Goal: Task Accomplishment & Management: Complete application form

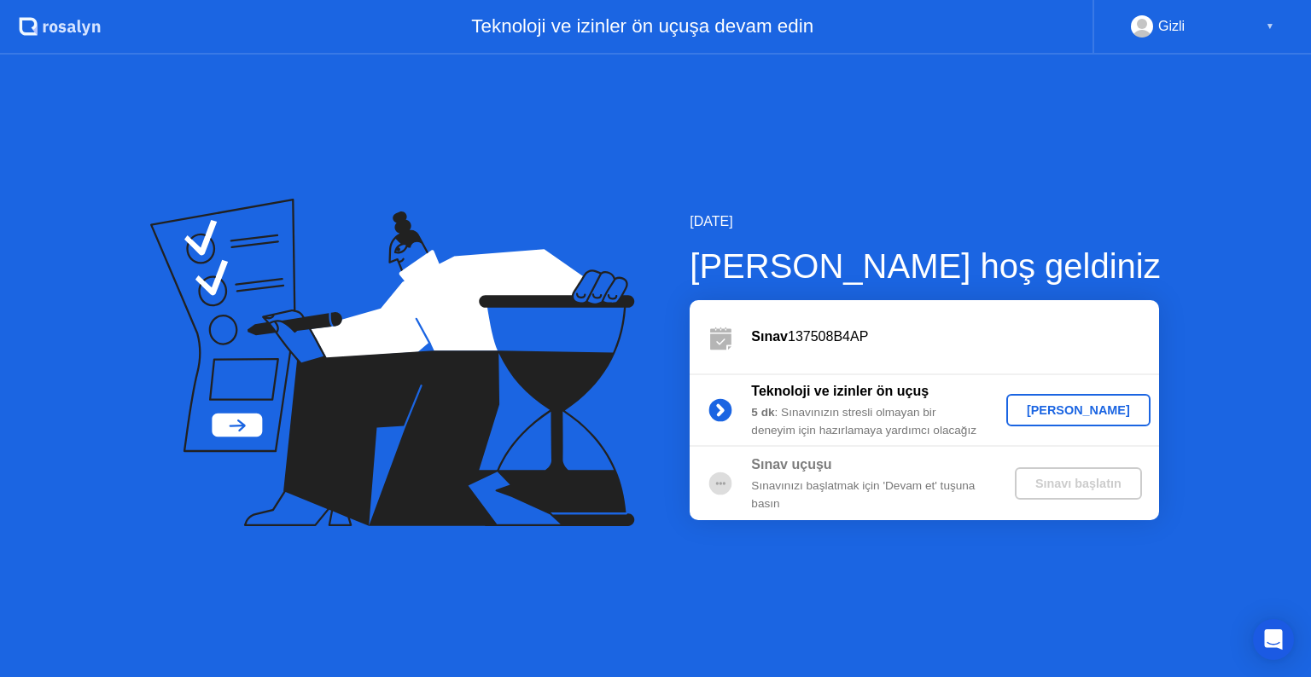
click at [1056, 405] on div "[PERSON_NAME]" at bounding box center [1078, 411] width 131 height 14
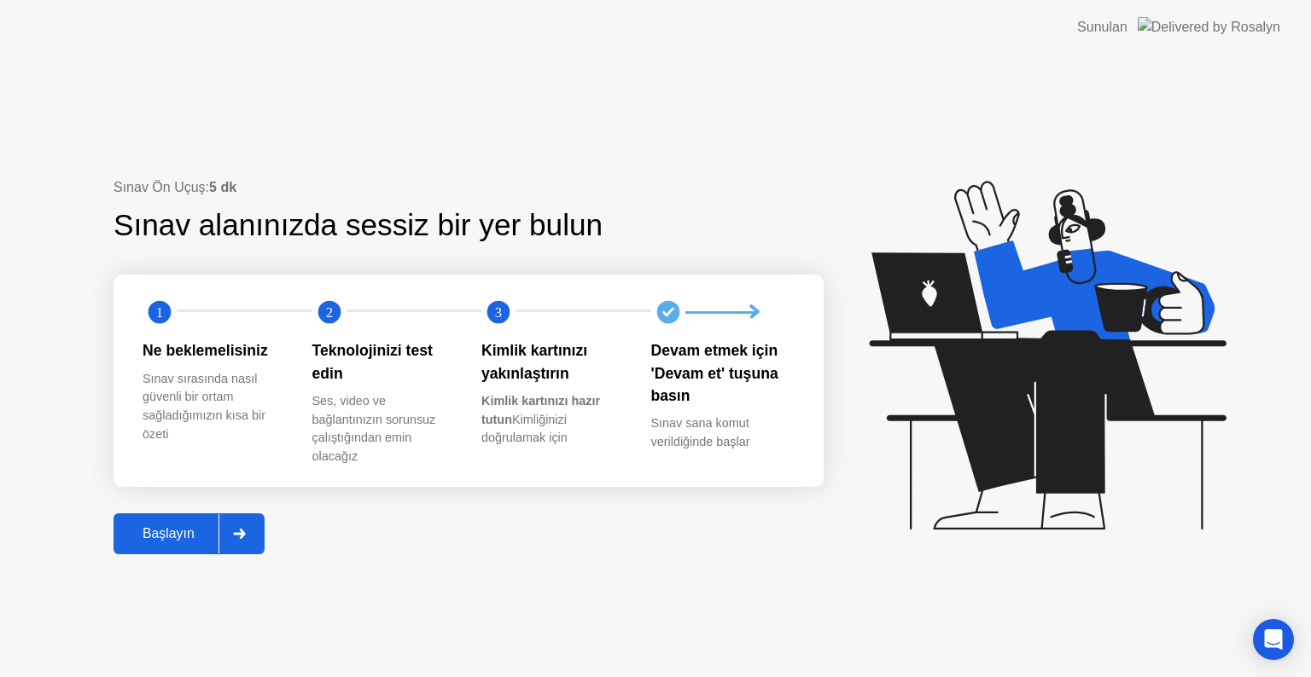
click at [195, 536] on div "Başlayın" at bounding box center [169, 533] width 100 height 15
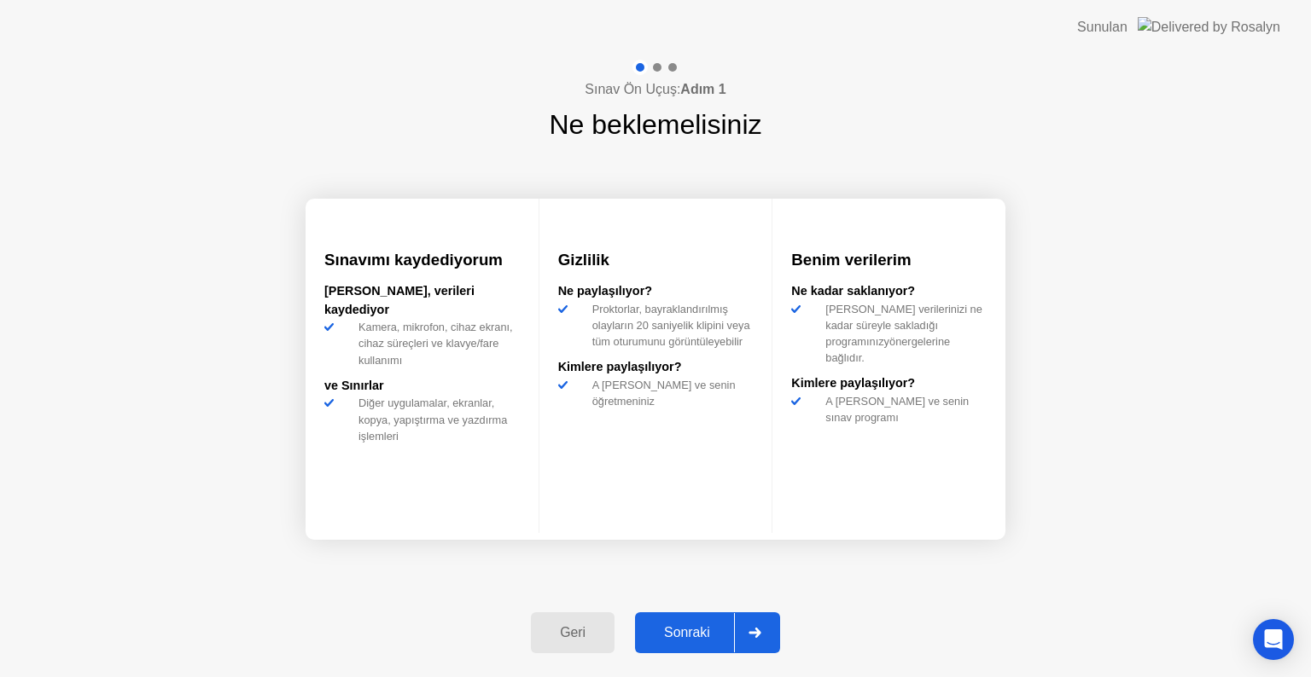
click at [705, 641] on div "Sonraki" at bounding box center [687, 632] width 94 height 15
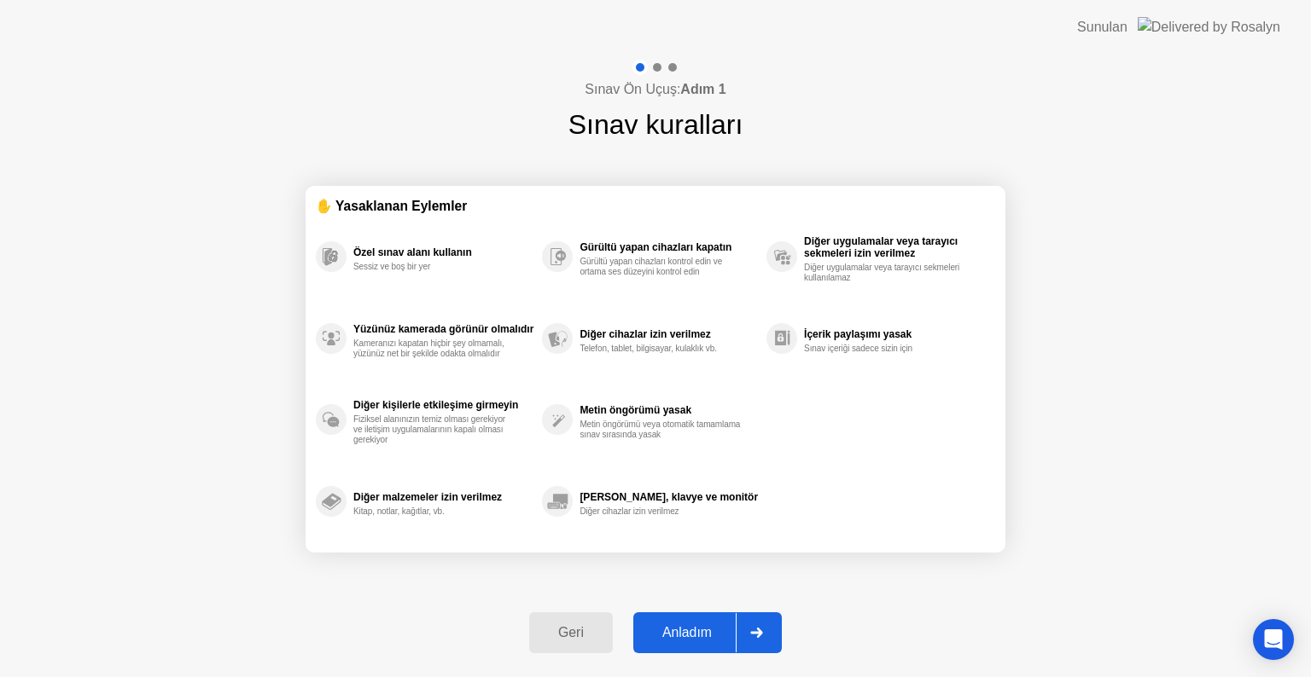
click at [705, 641] on div "Anladım" at bounding box center [686, 632] width 97 height 15
select select "**********"
select select "*******"
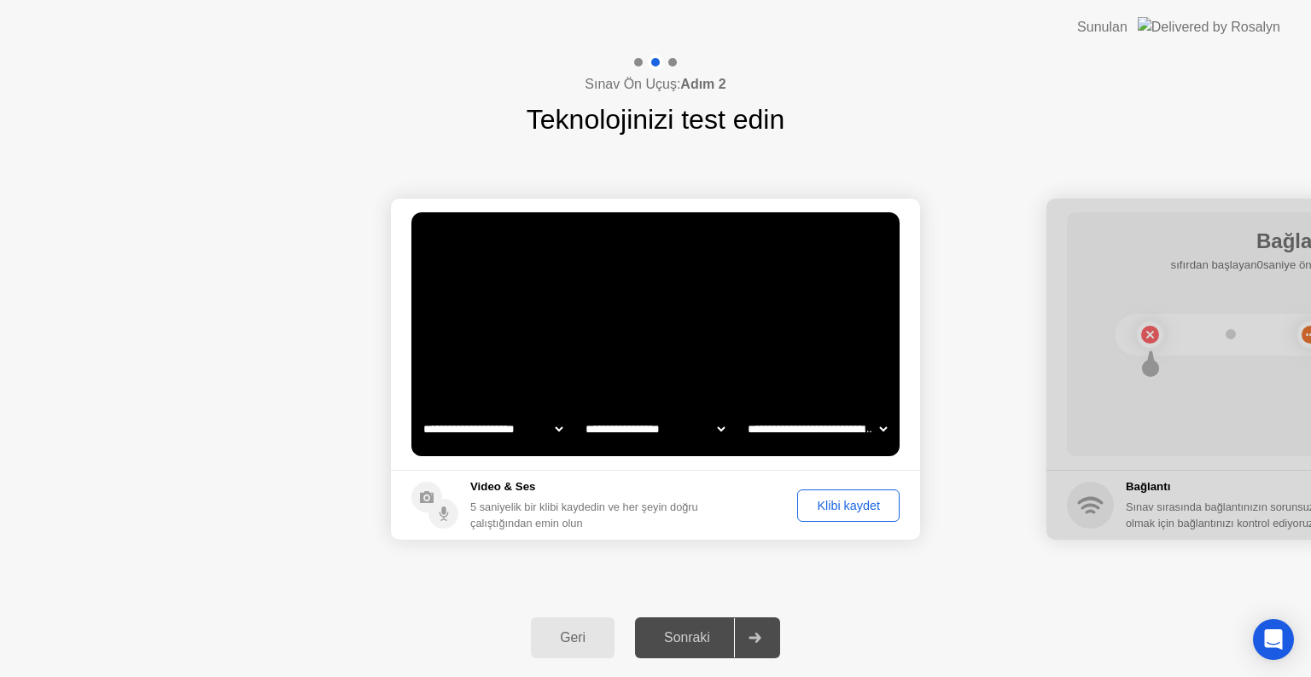
click at [875, 506] on div "Klibi kaydet" at bounding box center [848, 506] width 90 height 14
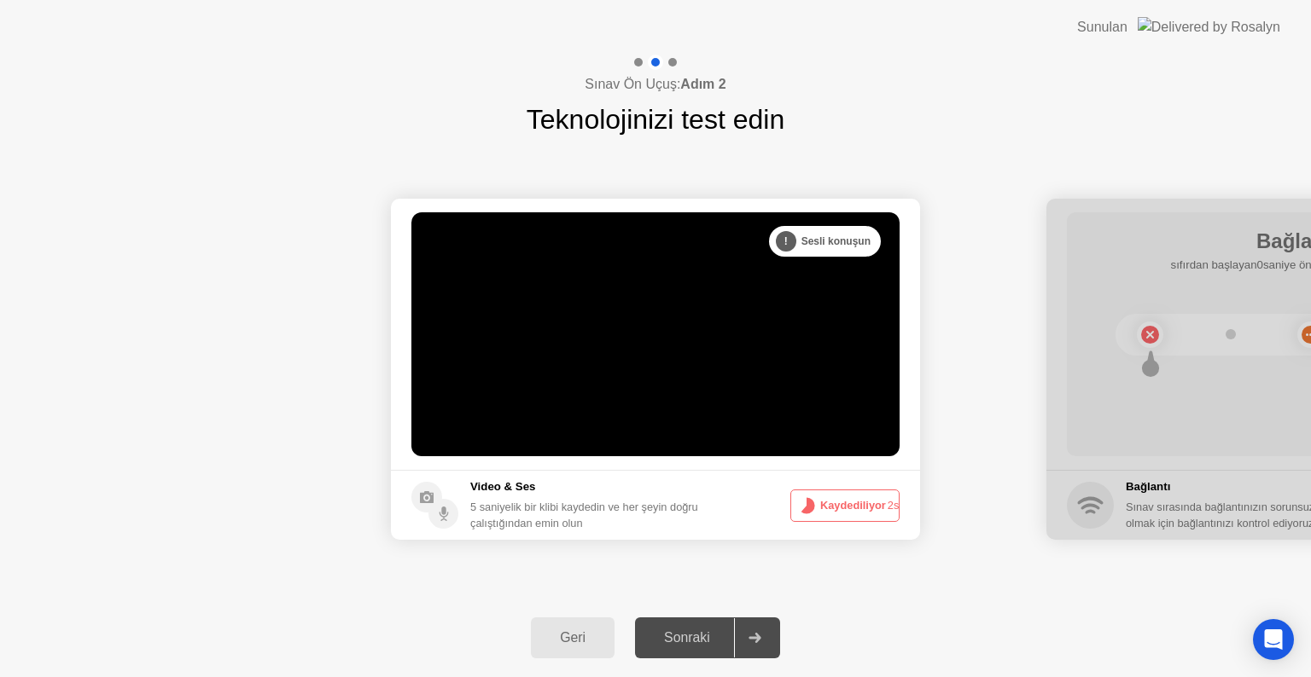
click at [875, 506] on button "Kaydediliyor 2s" at bounding box center [844, 506] width 109 height 32
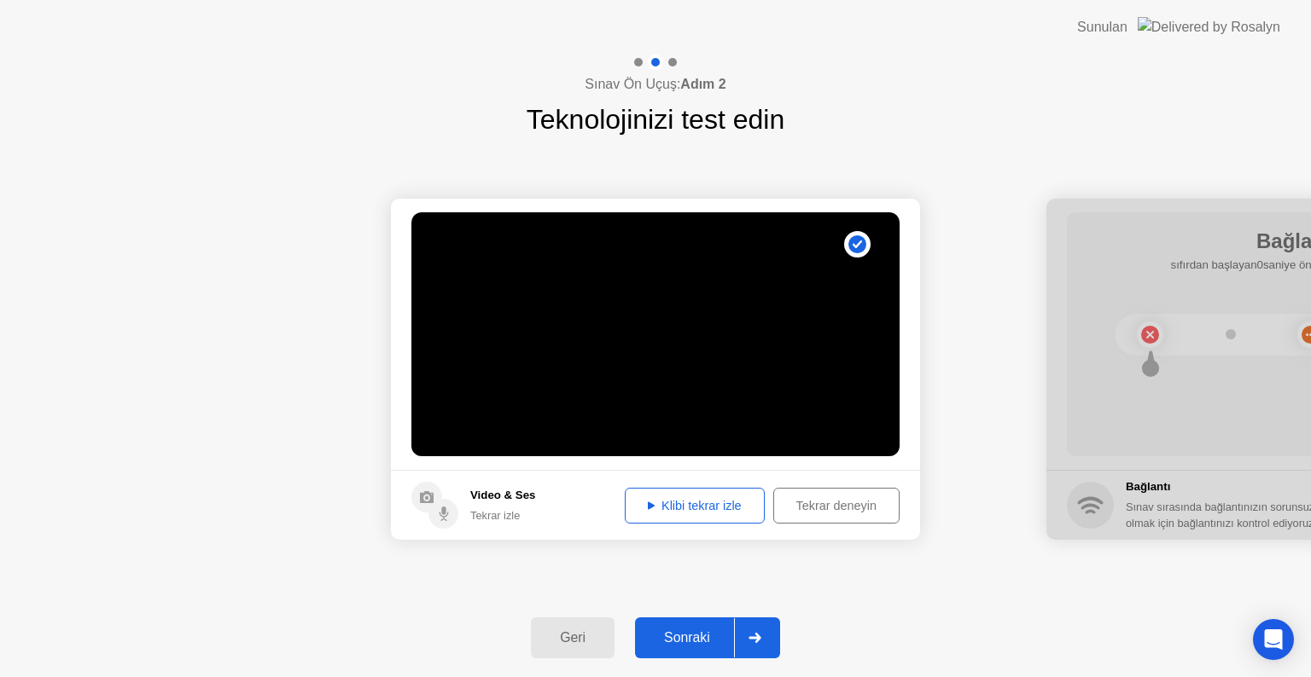
click at [749, 515] on button "Klibi tekrar izle" at bounding box center [695, 506] width 140 height 36
click at [718, 639] on div "Sonraki" at bounding box center [687, 638] width 94 height 15
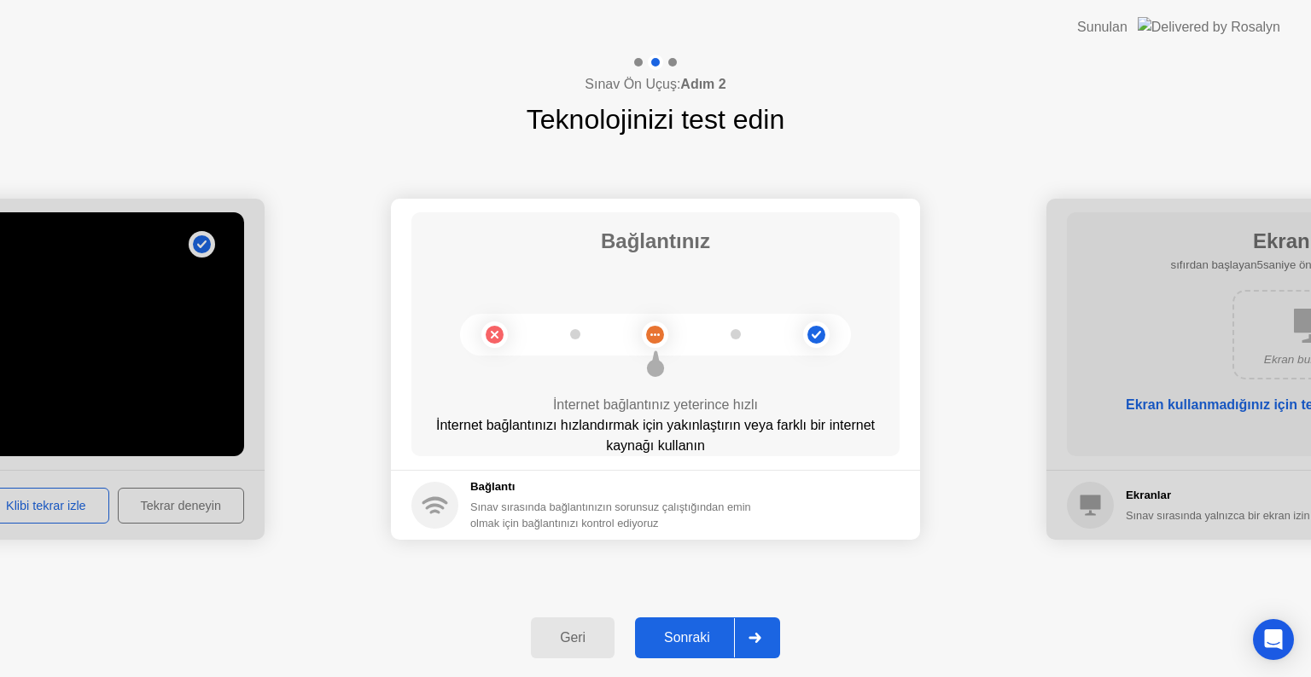
click at [718, 639] on div "Sonraki" at bounding box center [687, 638] width 94 height 15
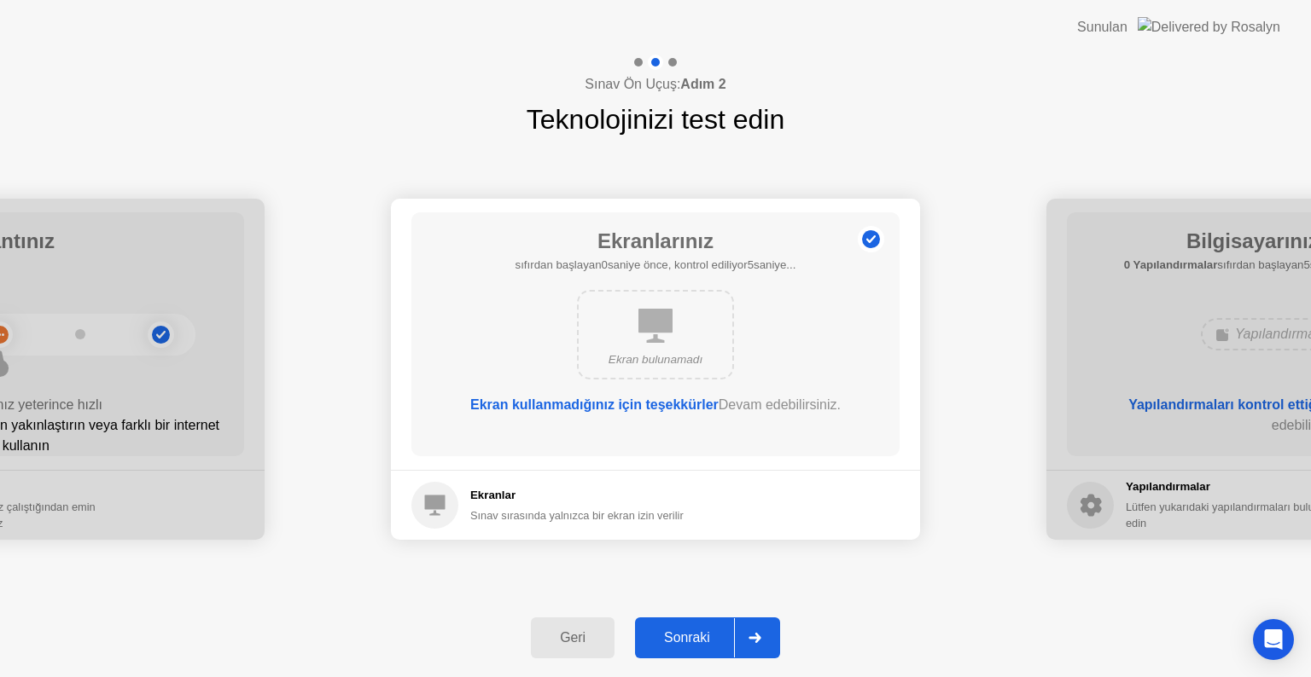
click at [718, 639] on div "Sonraki" at bounding box center [687, 638] width 94 height 15
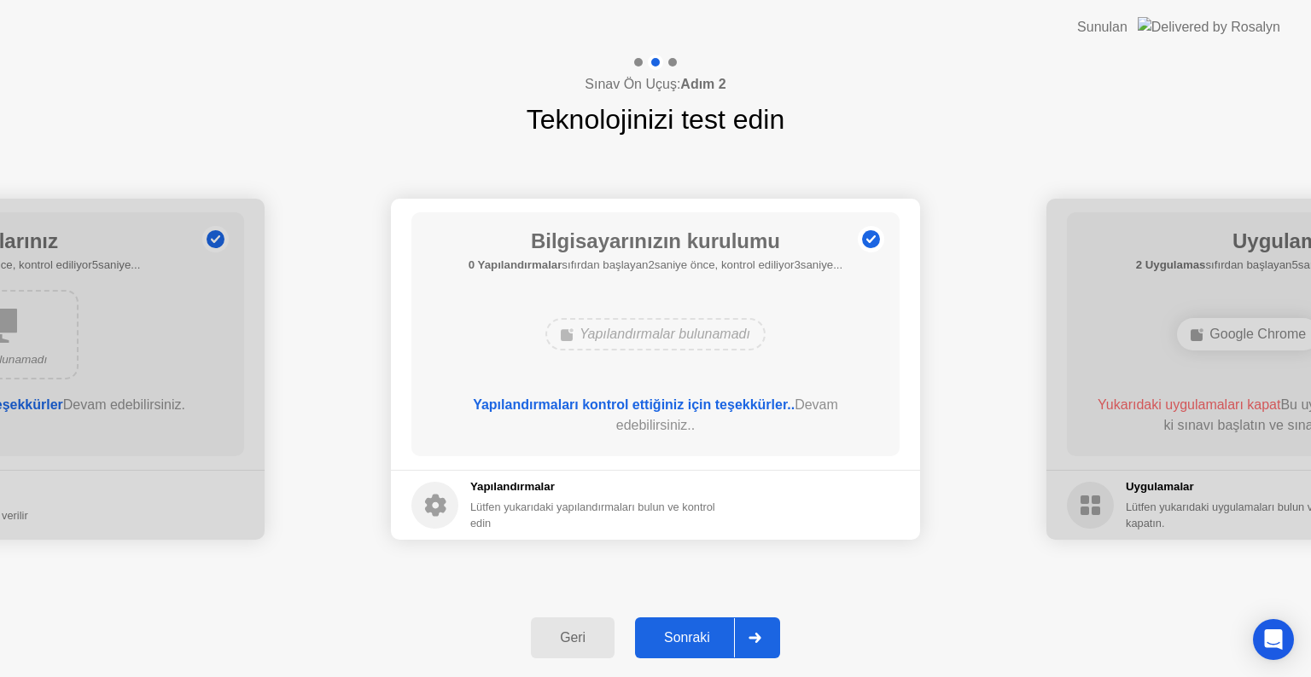
click at [718, 639] on div "Sonraki" at bounding box center [687, 638] width 94 height 15
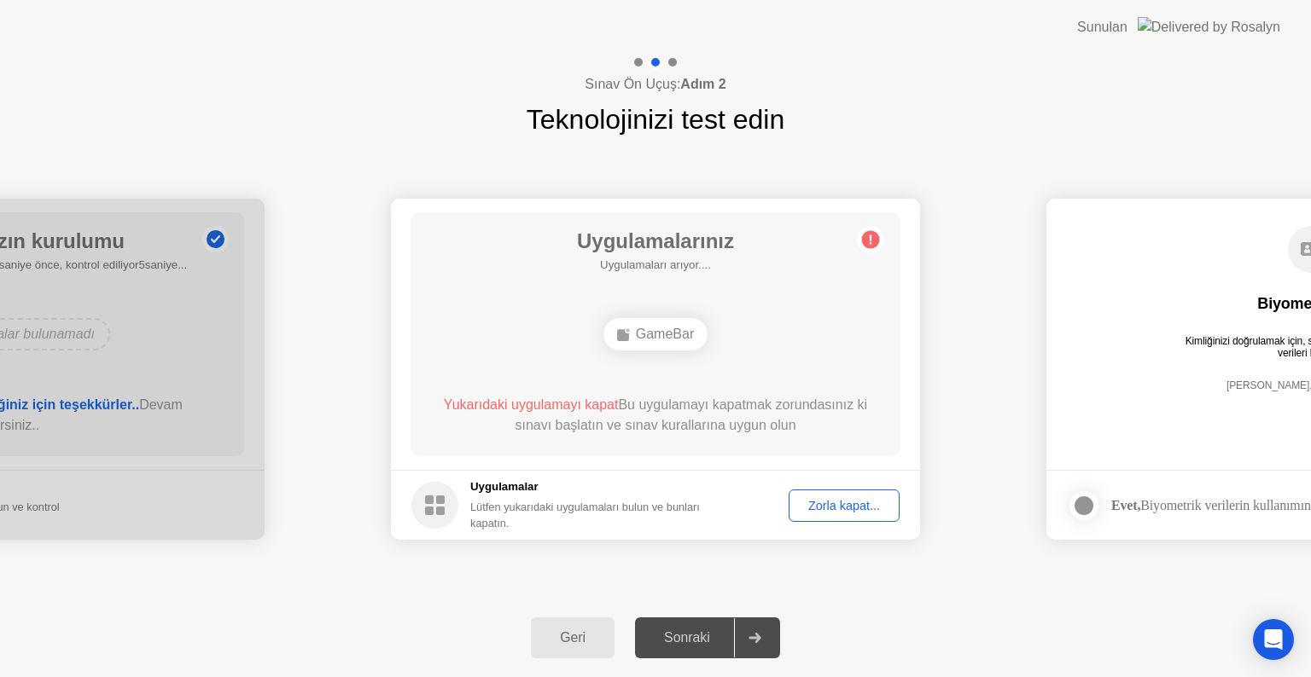
click at [869, 507] on div "Zorla kapat..." at bounding box center [843, 506] width 99 height 14
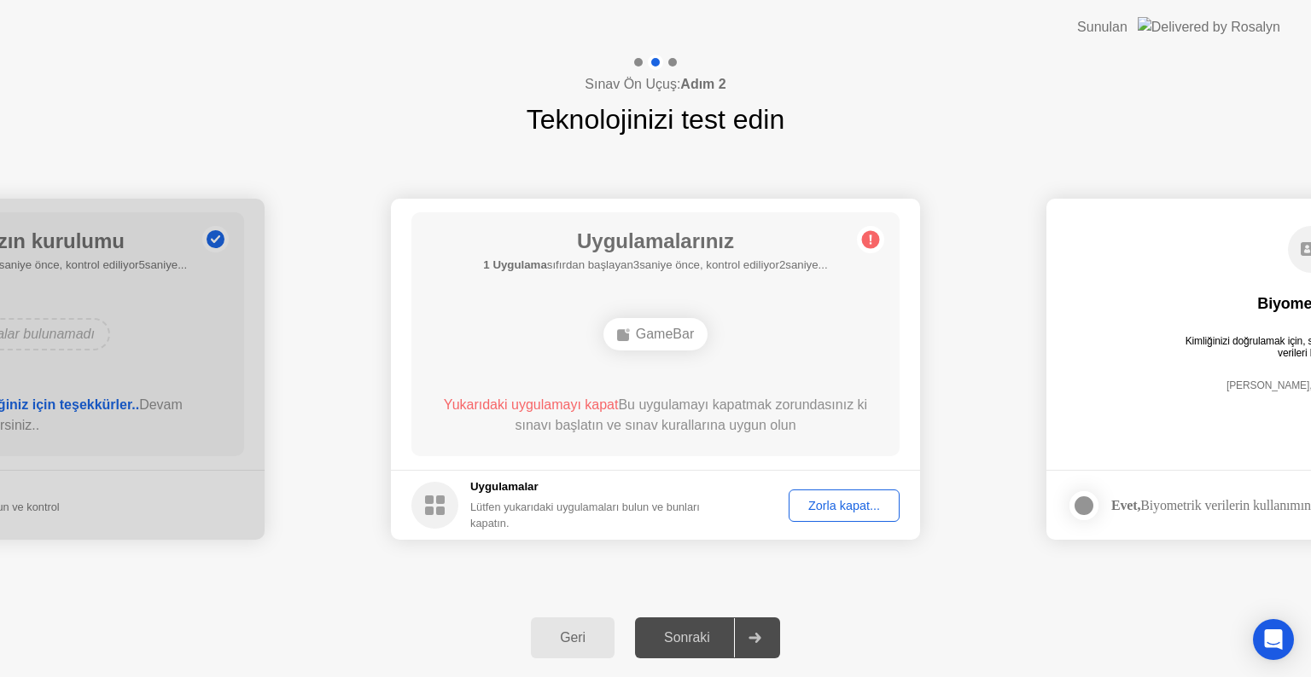
click at [838, 503] on div "Zorla kapat..." at bounding box center [843, 506] width 99 height 14
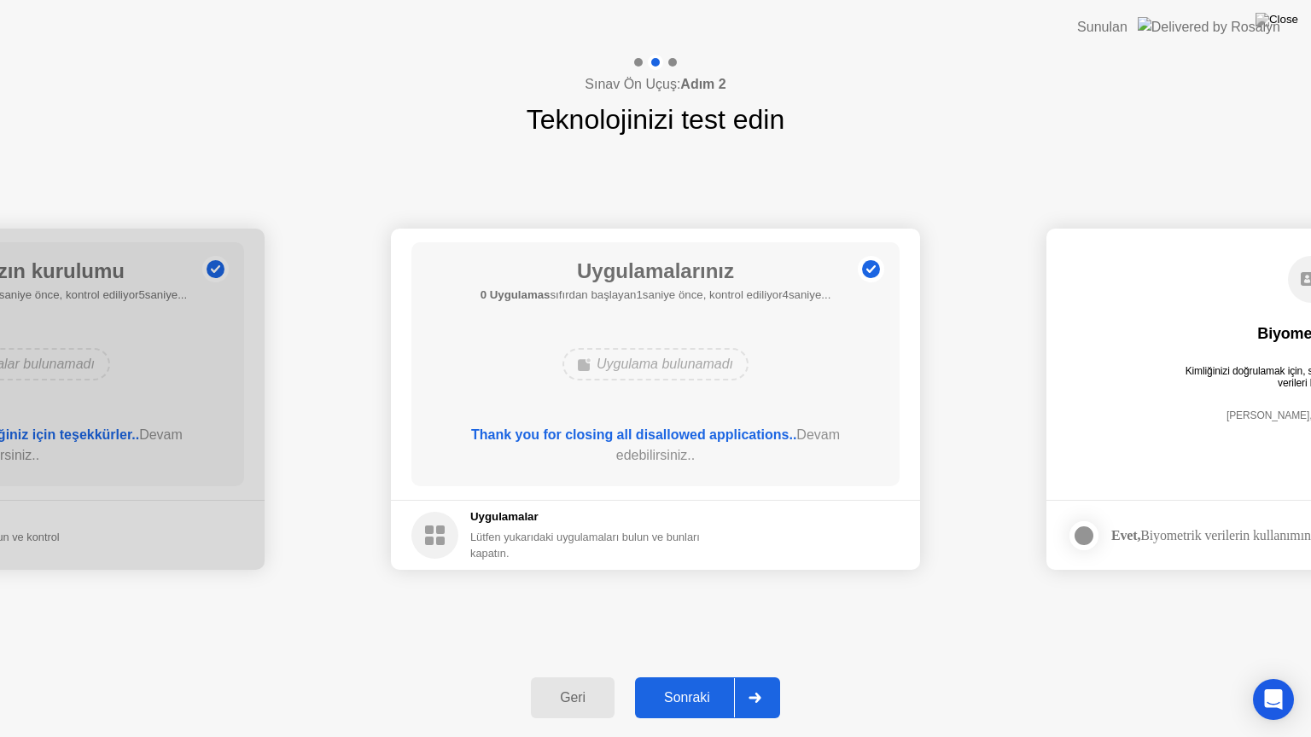
click at [682, 677] on div "Sonraki" at bounding box center [687, 697] width 94 height 15
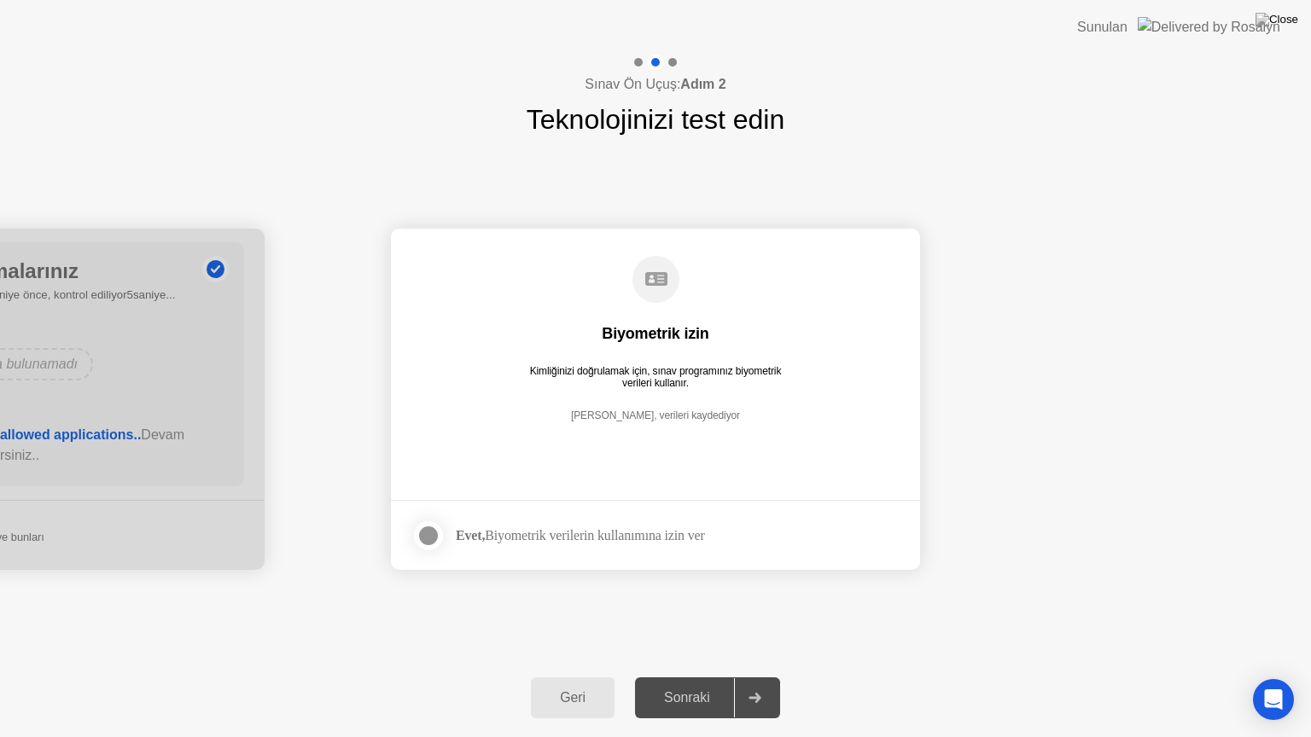
click at [682, 677] on div "Sonraki" at bounding box center [687, 697] width 94 height 15
click at [428, 532] on div at bounding box center [428, 536] width 20 height 20
click at [704, 677] on div "Sonraki" at bounding box center [687, 697] width 94 height 15
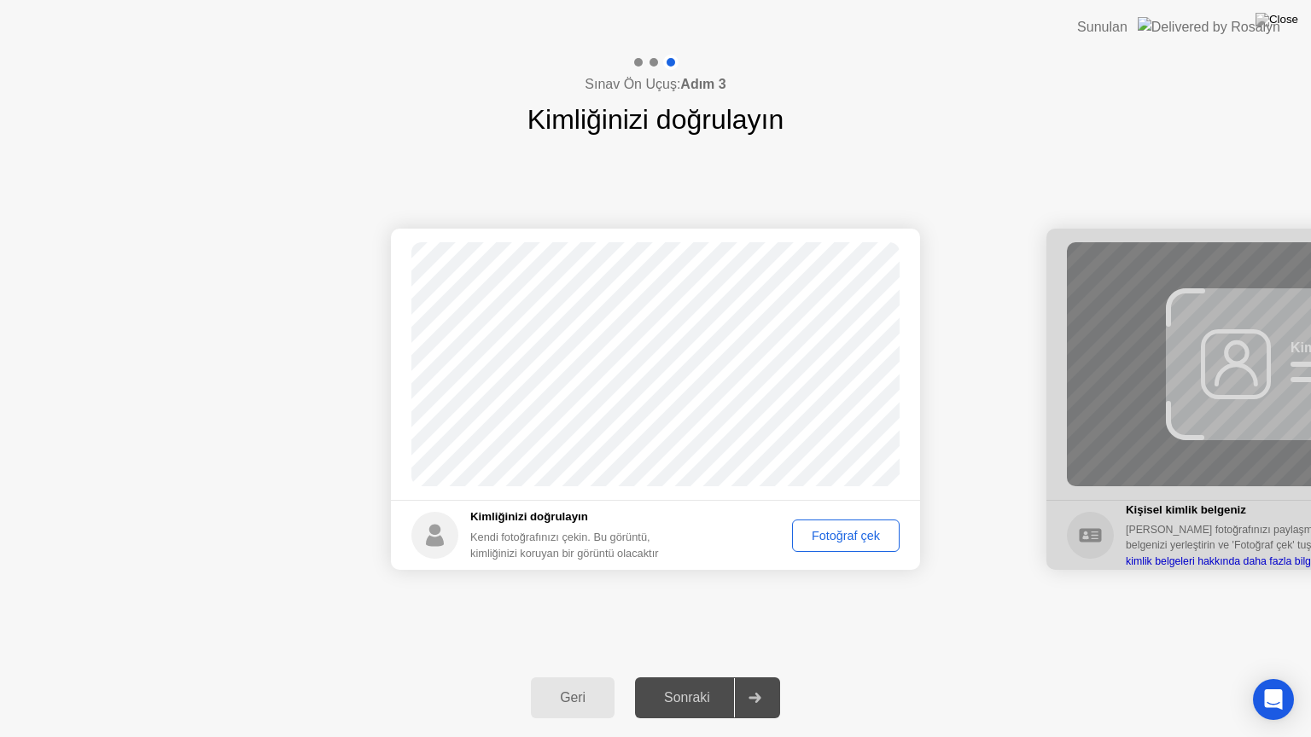
click at [838, 536] on div "Fotoğraf çek" at bounding box center [846, 536] width 96 height 14
click at [838, 536] on div "Tekrar çek" at bounding box center [852, 536] width 84 height 14
click at [838, 536] on div "Fotoğraf çek" at bounding box center [846, 536] width 96 height 14
click at [717, 677] on div "Sonraki" at bounding box center [687, 697] width 94 height 15
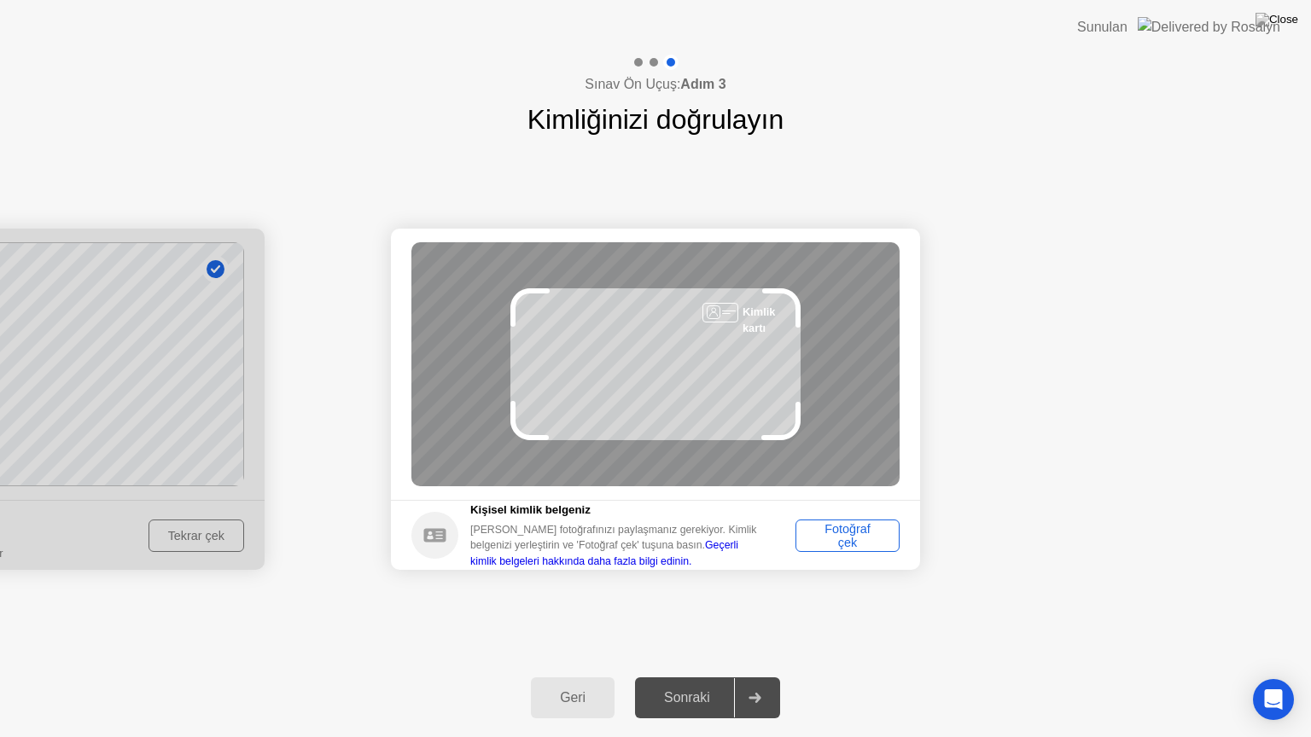
click at [853, 532] on div "Fotoğraf çek" at bounding box center [847, 535] width 92 height 27
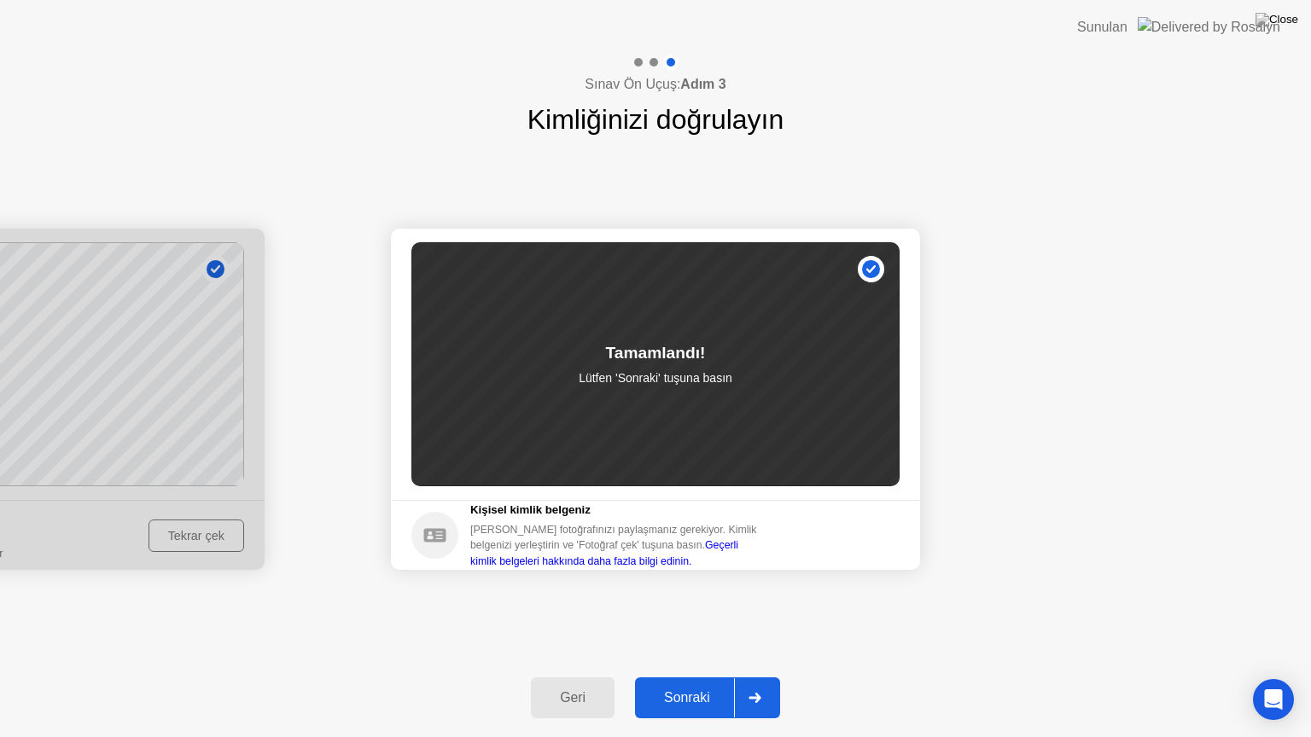
click at [706, 677] on div "Sonraki" at bounding box center [687, 697] width 94 height 15
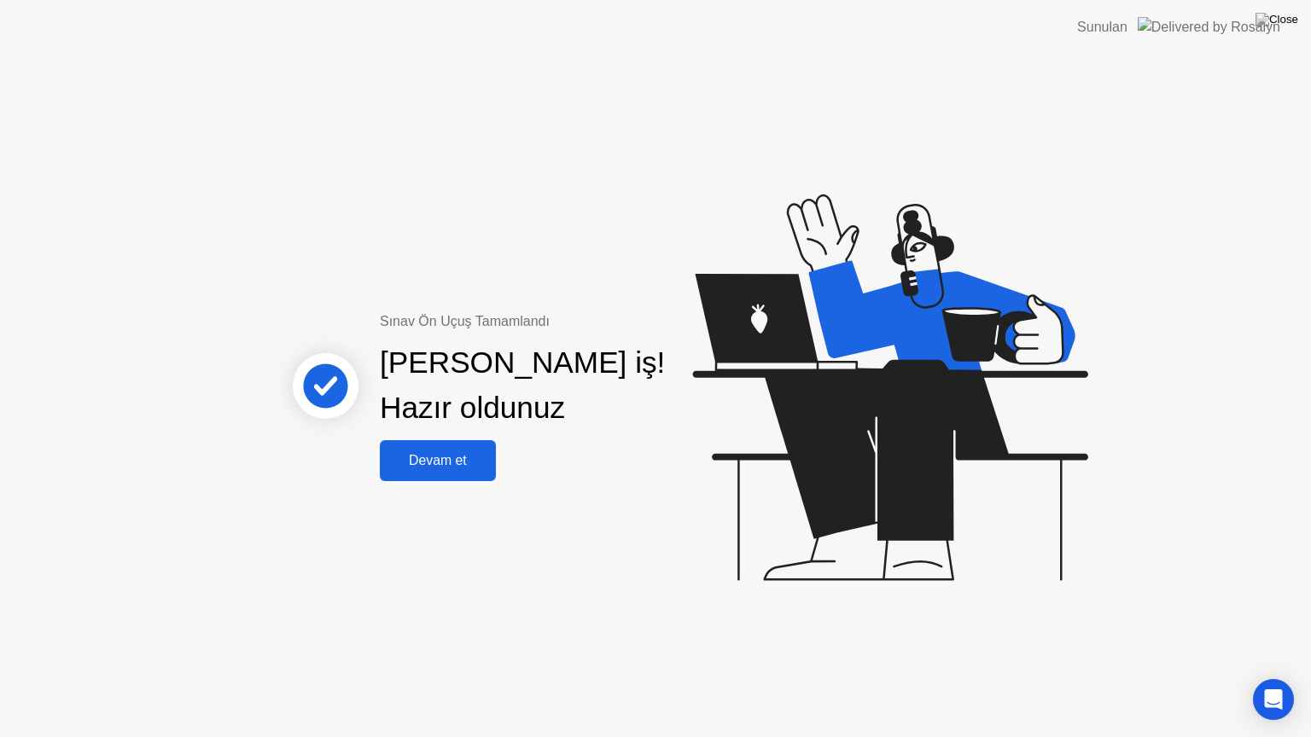
click at [464, 468] on div "Devam et" at bounding box center [438, 460] width 106 height 15
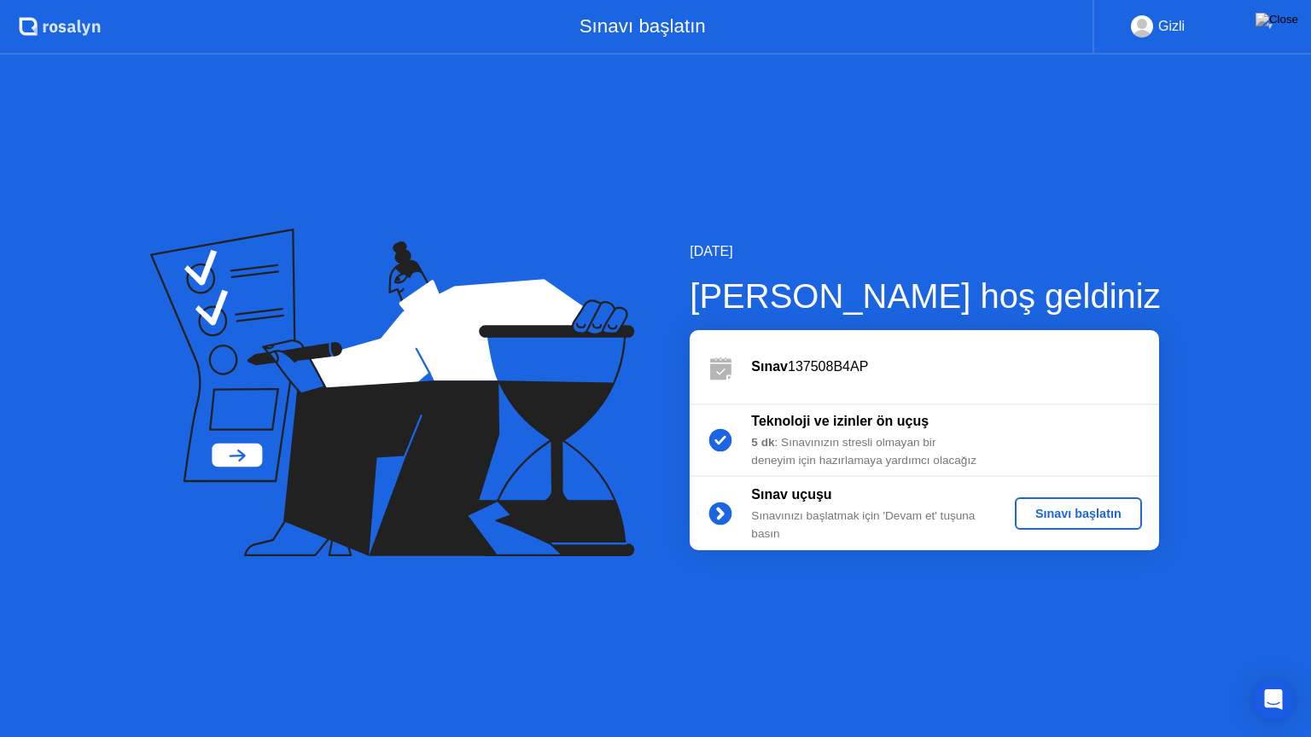
click at [1104, 503] on button "Sınavı başlatın" at bounding box center [1077, 513] width 127 height 32
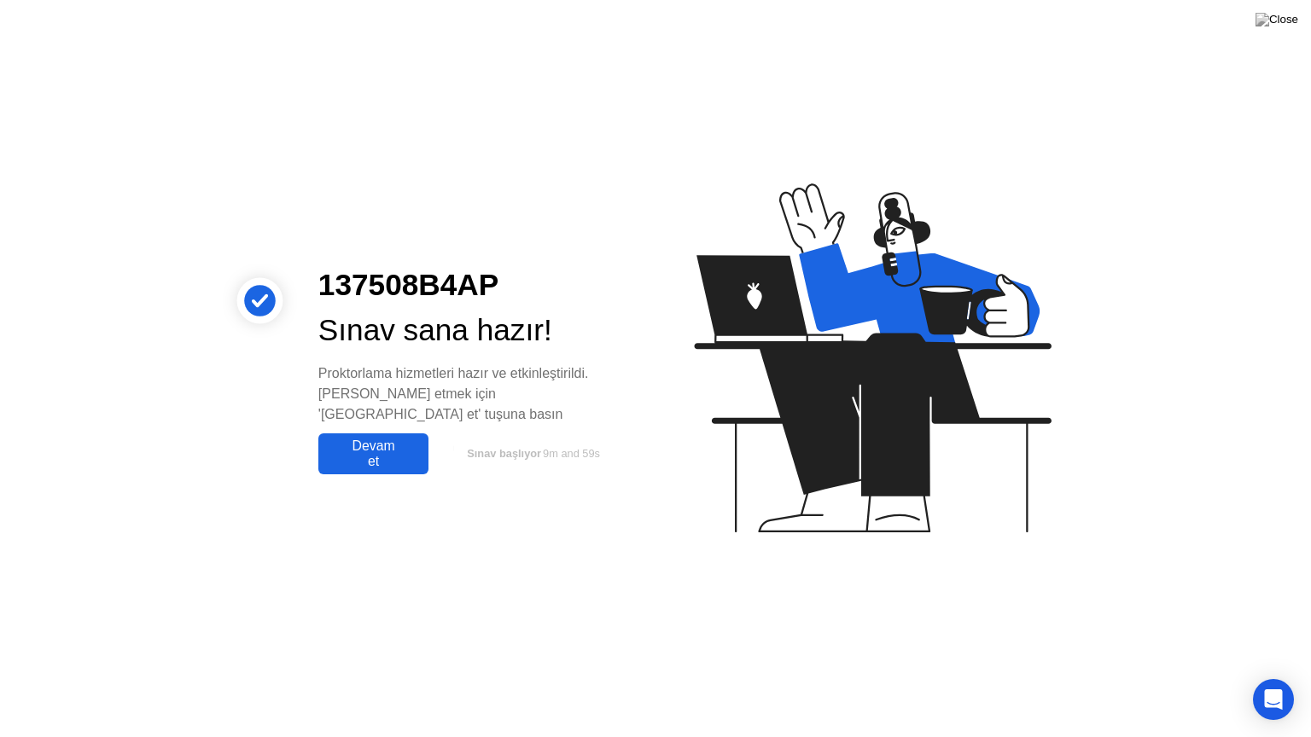
click at [365, 468] on div "137508B4AP Sınav sana hazır! Proktorlama hizmetleri hazır ve etkinleştirildi. […" at bounding box center [655, 368] width 1311 height 737
click at [399, 418] on div "137508B4AP Sınav sana hazır! Proktorlama hizmetleri hazır ve etkinleştirildi. […" at bounding box center [473, 369] width 351 height 212
click at [383, 439] on div "Devam et" at bounding box center [373, 454] width 100 height 31
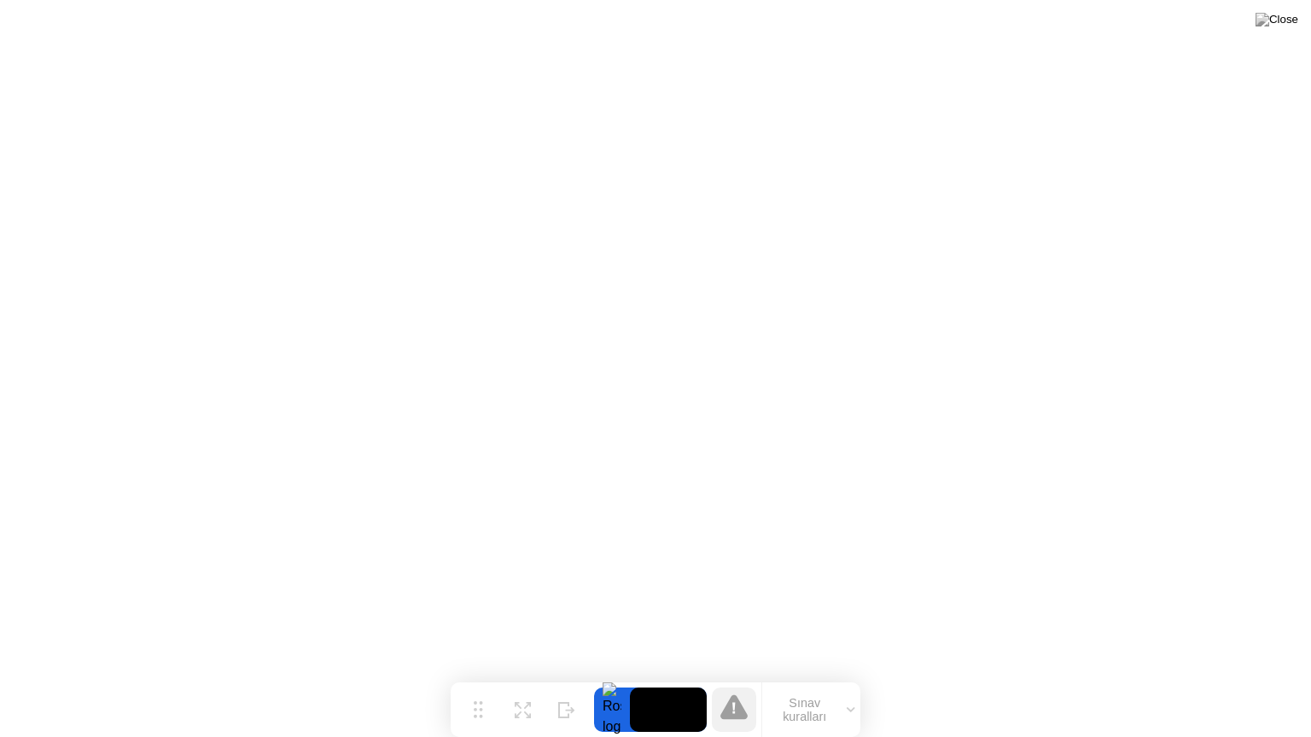
click at [857, 677] on button "Sınav kuralları" at bounding box center [811, 709] width 98 height 29
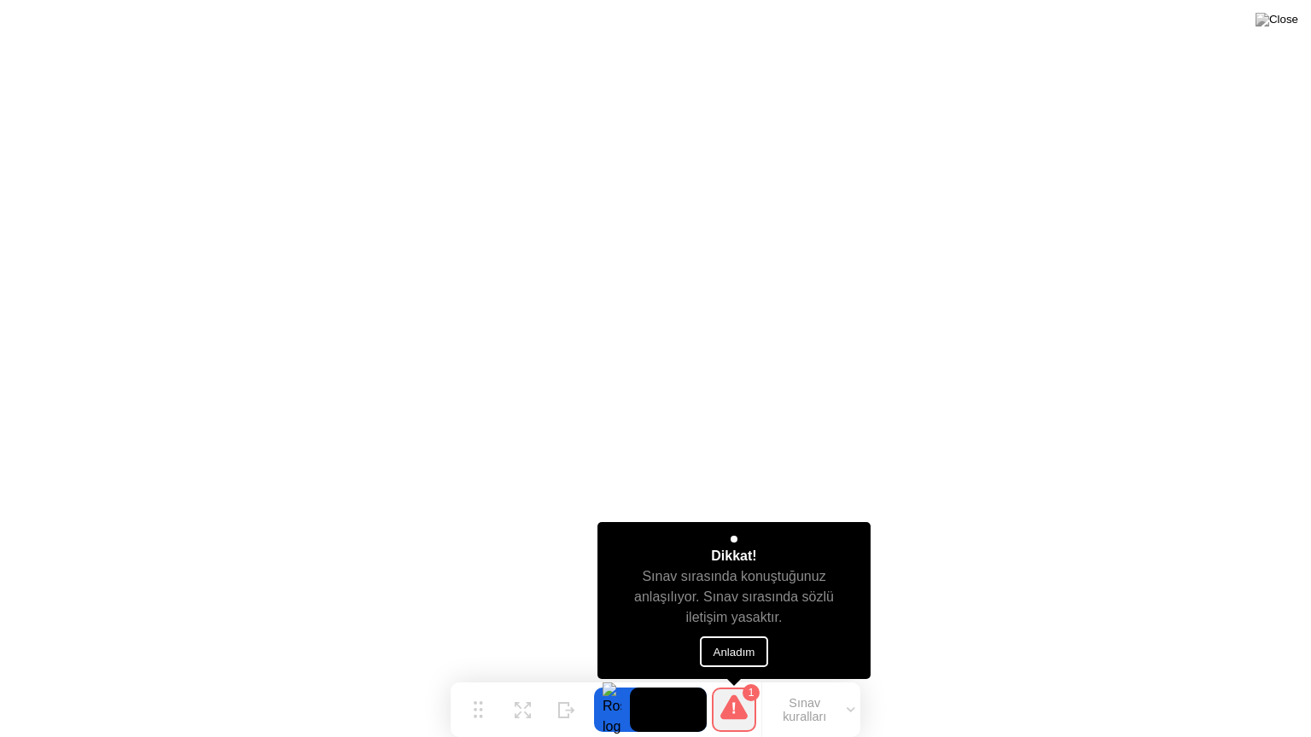
click at [703, 643] on button "Anladım" at bounding box center [734, 651] width 69 height 31
